Goal: Transaction & Acquisition: Register for event/course

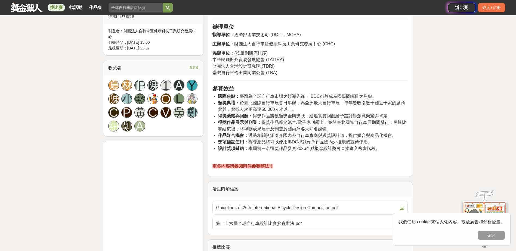
scroll to position [381, 0]
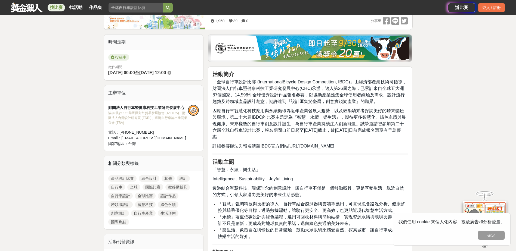
scroll to position [54, 0]
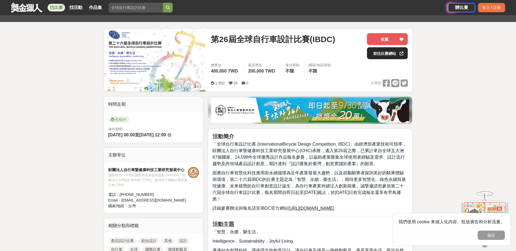
click at [388, 52] on link "前往比賽網站" at bounding box center [387, 53] width 41 height 12
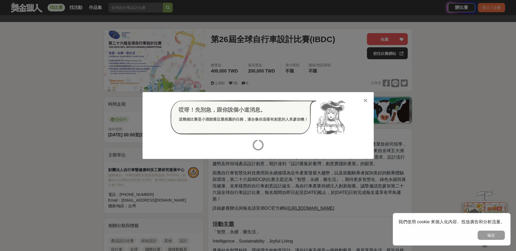
click at [366, 100] on icon at bounding box center [365, 100] width 4 height 5
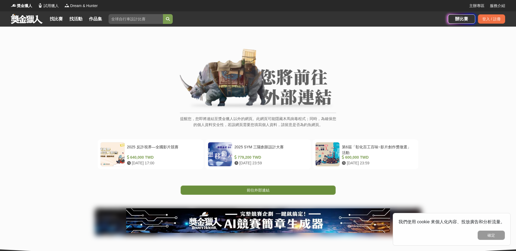
click at [258, 190] on span "前往外部連結" at bounding box center [258, 190] width 23 height 4
